Goal: Find specific page/section

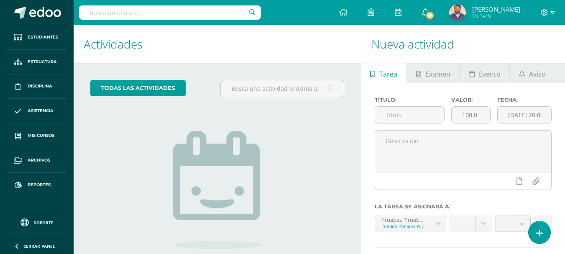
click at [97, 12] on input "text" at bounding box center [170, 12] width 182 height 14
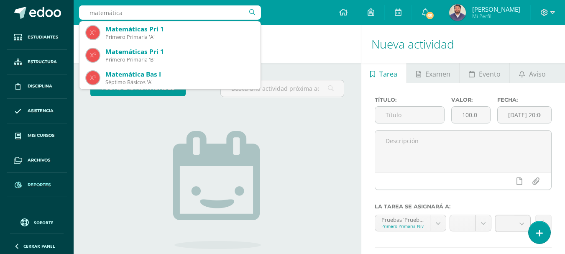
type input "matemática"
click at [30, 178] on link "Reportes" at bounding box center [37, 185] width 60 height 25
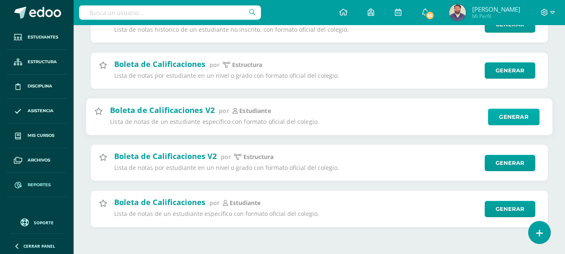
type input "boleta"
click at [506, 118] on link "Generar" at bounding box center [513, 116] width 51 height 17
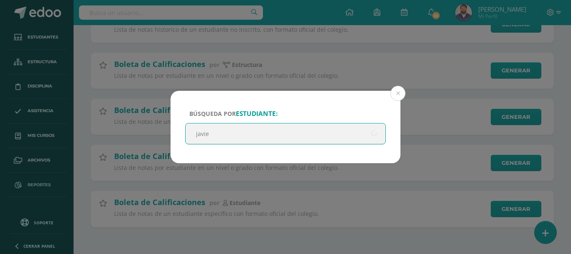
type input "[PERSON_NAME]"
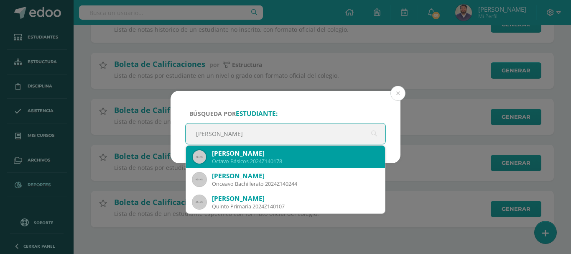
click at [260, 157] on div "[PERSON_NAME]" at bounding box center [295, 153] width 166 height 9
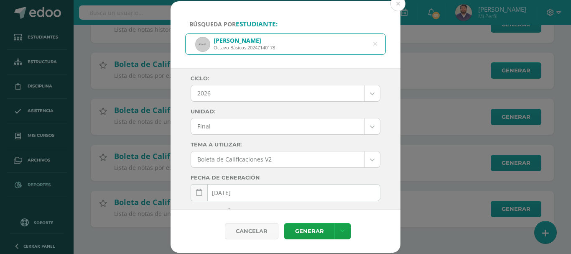
click at [362, 94] on body "Búsqueda por estudiante: [PERSON_NAME] [PERSON_NAME] 2024Z140178 [PERSON_NAME] …" at bounding box center [285, 48] width 571 height 411
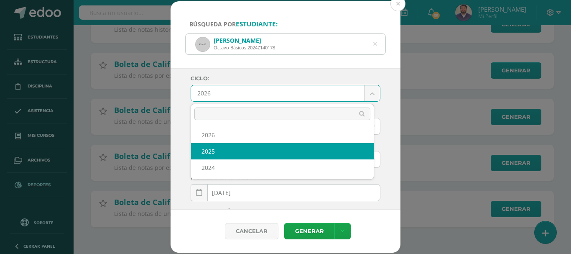
select select "4"
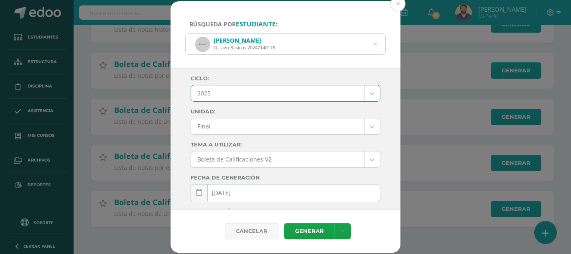
click at [366, 125] on body "Búsqueda por estudiante: [PERSON_NAME] [PERSON_NAME] 2024Z140178 [PERSON_NAME] …" at bounding box center [285, 48] width 571 height 411
click at [362, 130] on body "Búsqueda por estudiante: [PERSON_NAME] [PERSON_NAME] 2024Z140178 [PERSON_NAME] …" at bounding box center [285, 48] width 571 height 411
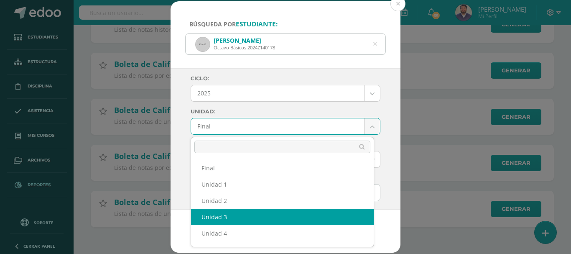
select select "Unidad 3"
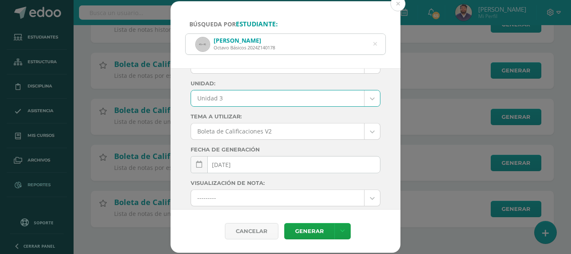
scroll to position [42, 0]
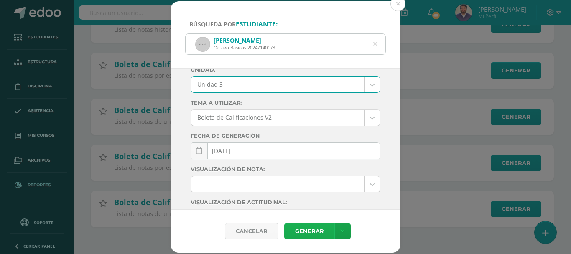
click at [297, 232] on link "Generar" at bounding box center [309, 231] width 50 height 16
